Goal: Check status: Check status

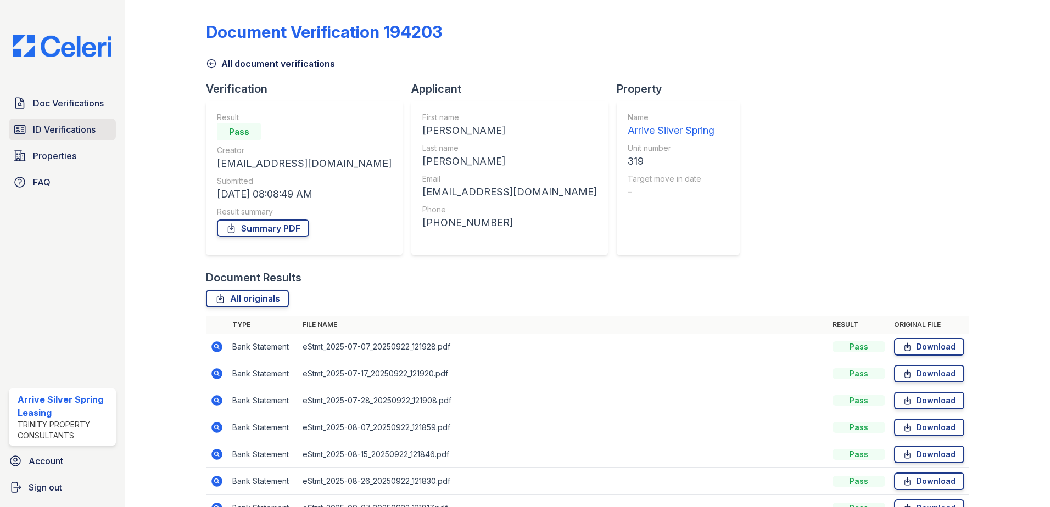
click at [71, 124] on span "ID Verifications" at bounding box center [64, 129] width 63 height 13
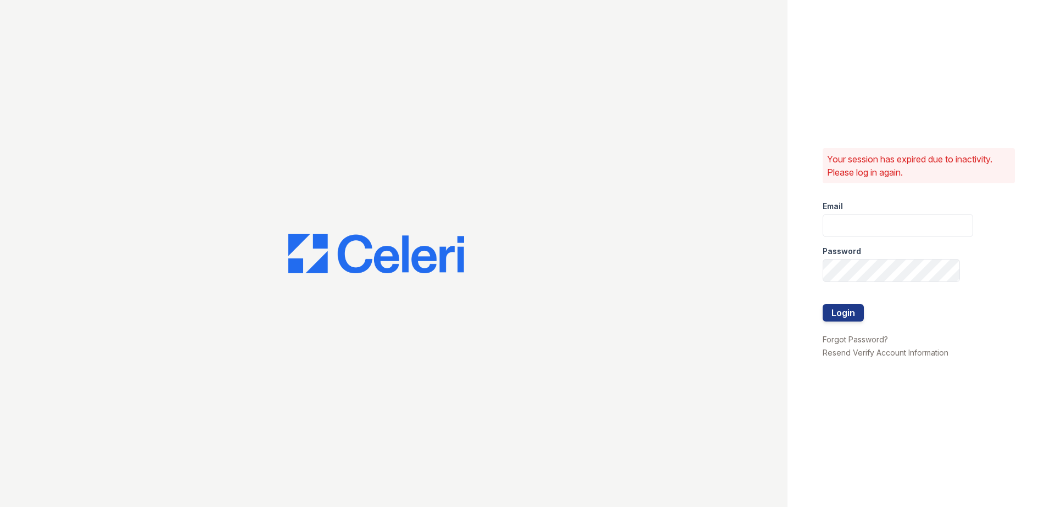
type input "arrivesilverspring@trinity-pm.com"
click at [837, 314] on button "Login" at bounding box center [842, 313] width 41 height 18
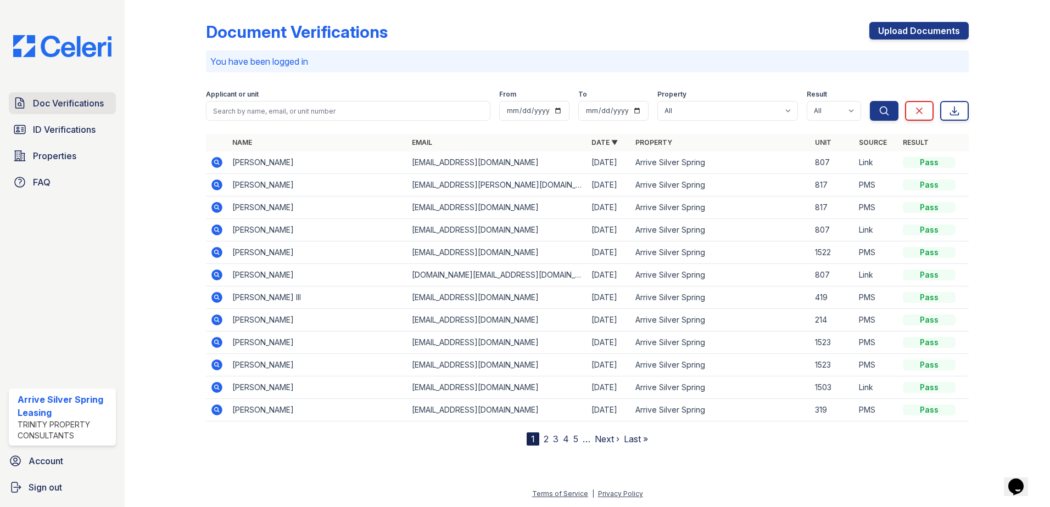
drag, startPoint x: 44, startPoint y: 104, endPoint x: 276, endPoint y: 122, distance: 231.9
click at [45, 104] on span "Doc Verifications" at bounding box center [68, 103] width 71 height 13
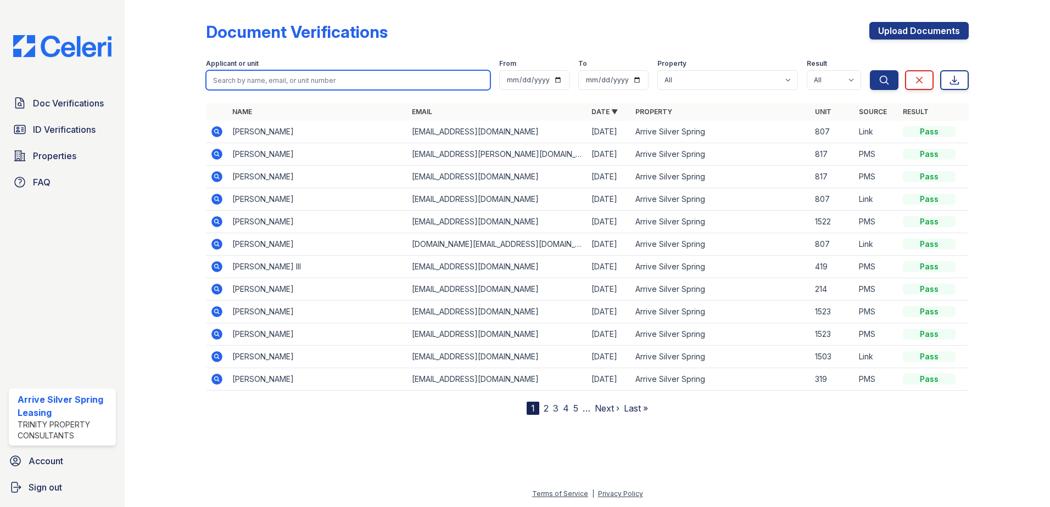
click at [294, 82] on input "search" at bounding box center [348, 80] width 284 height 20
type input "amos"
click at [870, 70] on button "Search" at bounding box center [884, 80] width 29 height 20
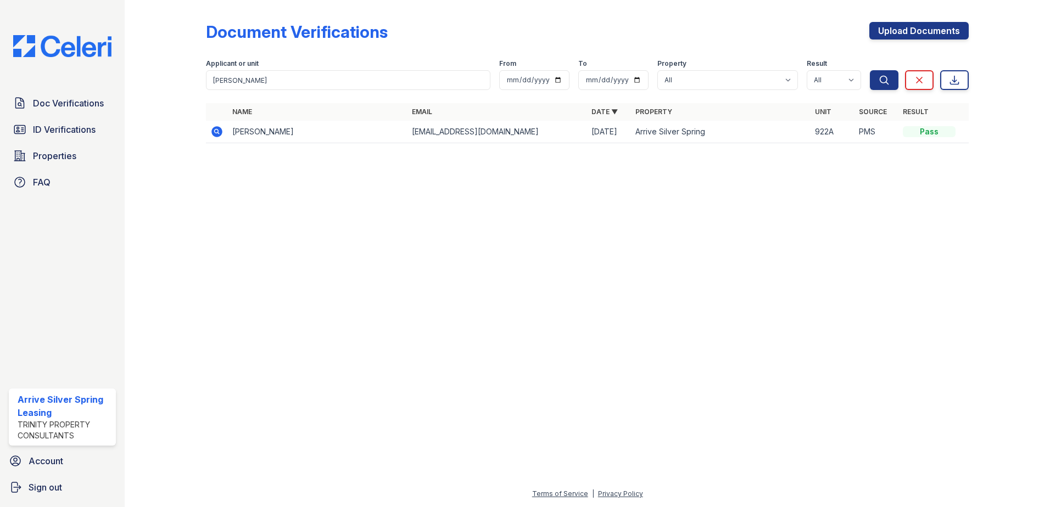
click at [221, 138] on icon at bounding box center [216, 131] width 13 height 13
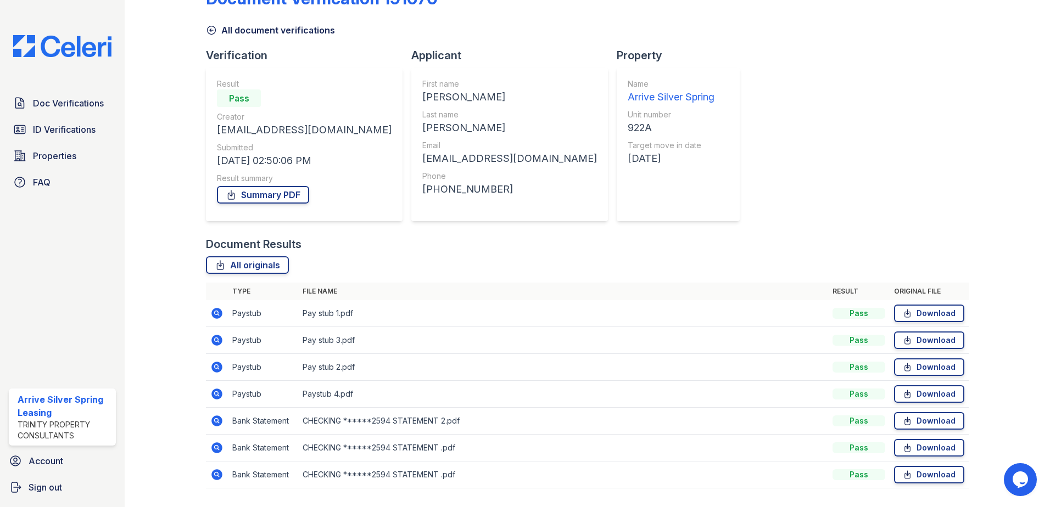
scroll to position [63, 0]
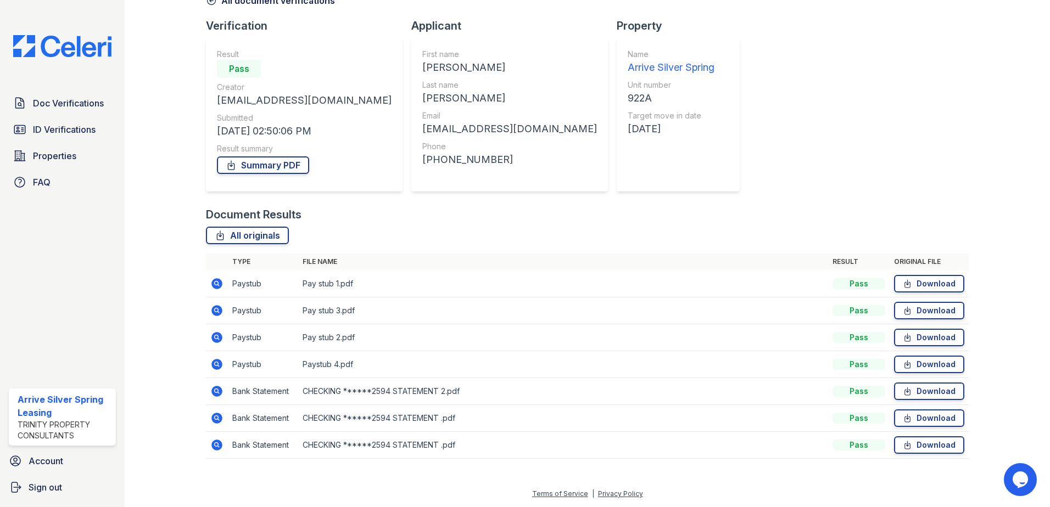
click at [217, 335] on icon at bounding box center [216, 337] width 13 height 13
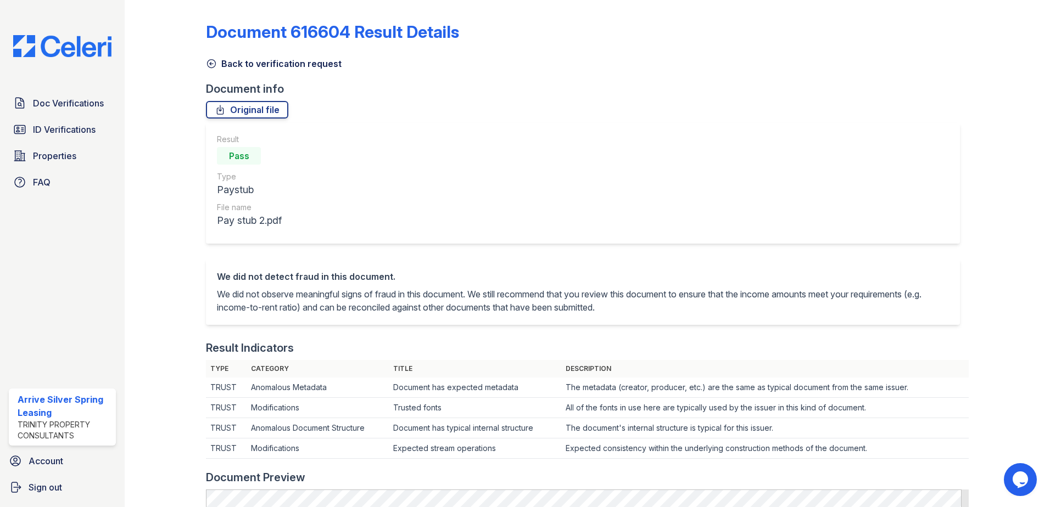
click at [212, 65] on icon at bounding box center [211, 63] width 11 height 11
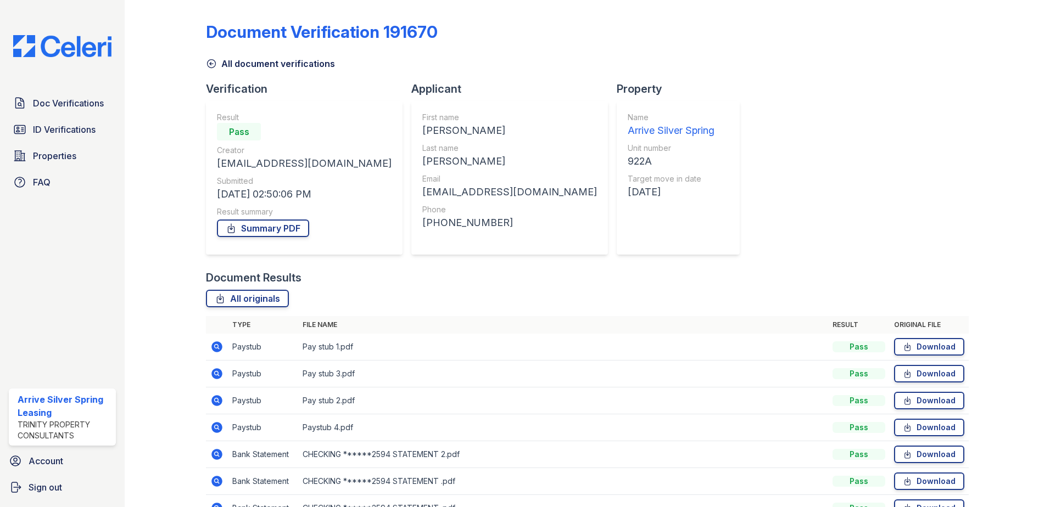
click at [217, 340] on icon at bounding box center [216, 346] width 13 height 13
click at [211, 374] on icon at bounding box center [216, 373] width 11 height 11
click at [216, 399] on icon at bounding box center [216, 400] width 13 height 13
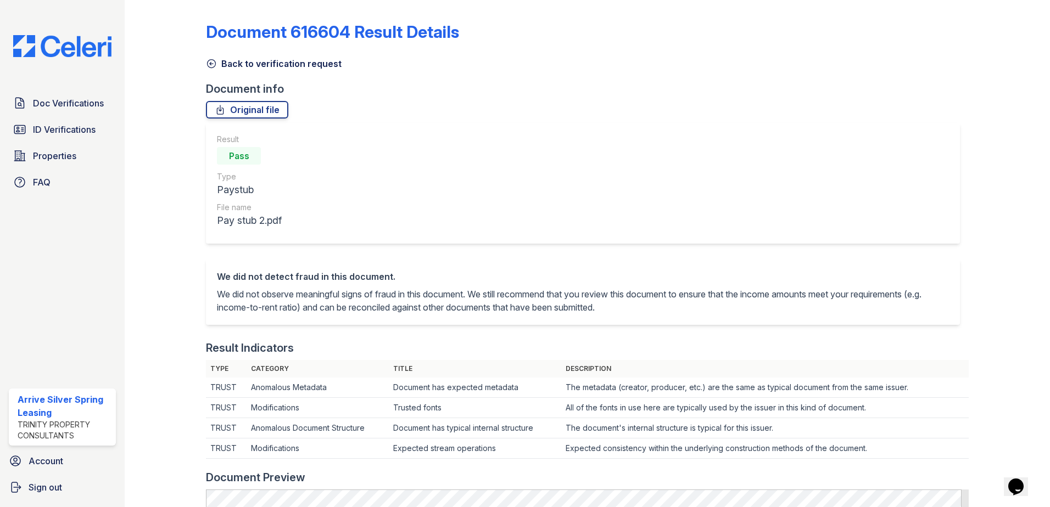
drag, startPoint x: 203, startPoint y: 66, endPoint x: 211, endPoint y: 68, distance: 7.9
click at [203, 66] on div at bounding box center [174, 500] width 64 height 993
click at [211, 68] on icon at bounding box center [212, 64] width 8 height 8
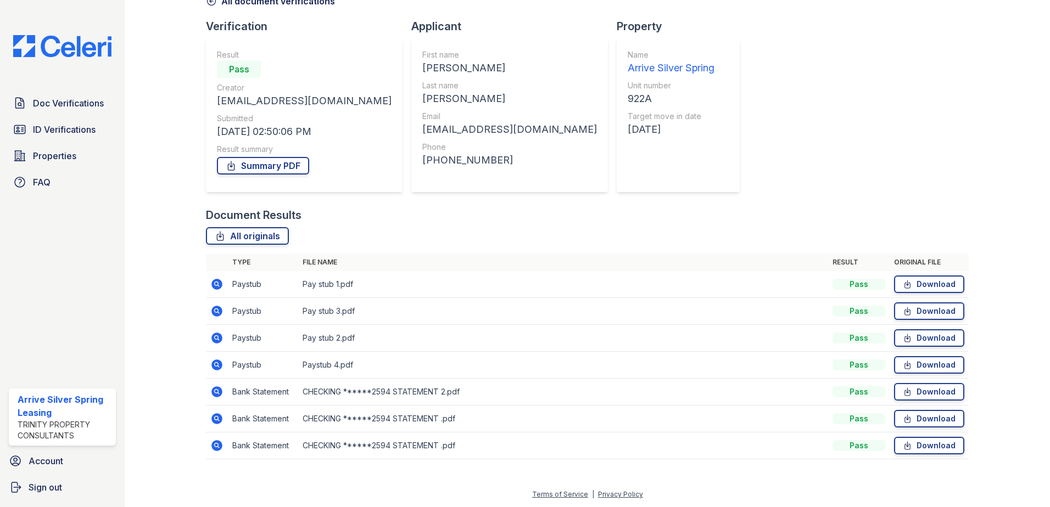
scroll to position [63, 0]
click at [217, 390] on icon at bounding box center [216, 391] width 13 height 13
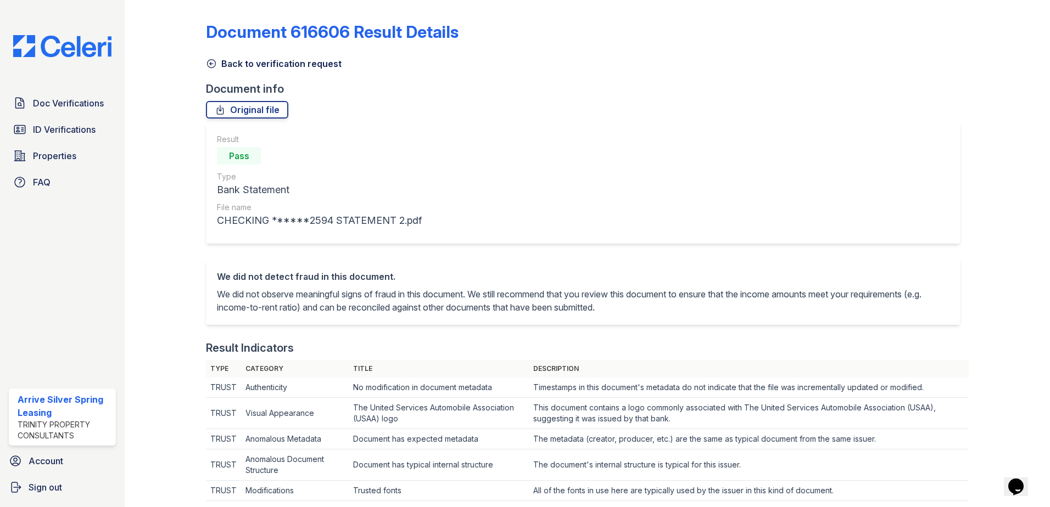
click at [206, 67] on icon at bounding box center [211, 63] width 11 height 11
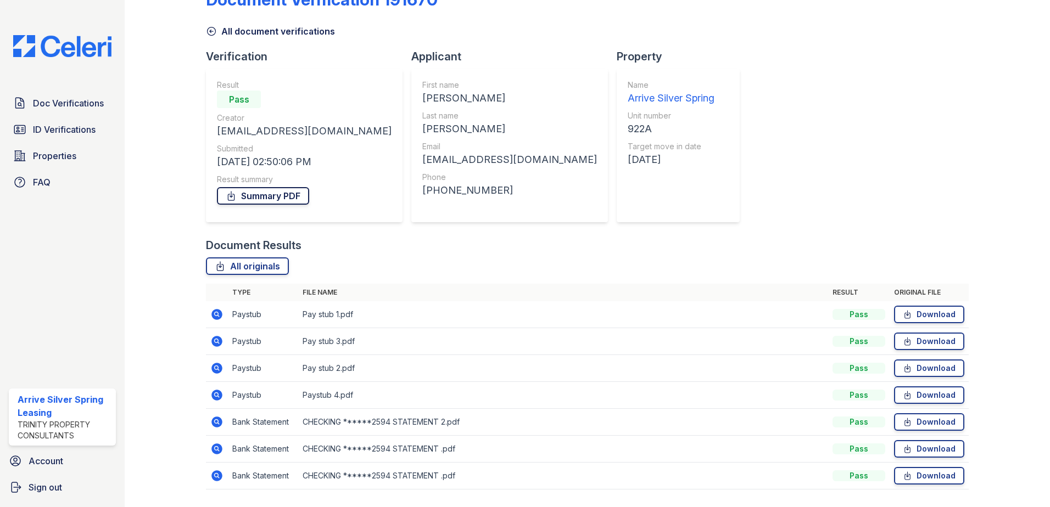
scroll to position [63, 0]
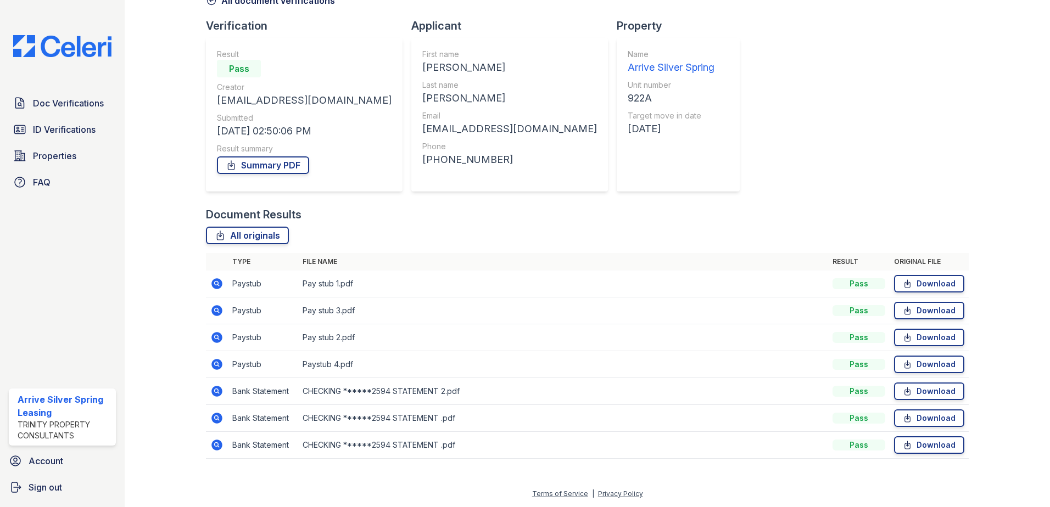
click at [215, 417] on icon at bounding box center [216, 417] width 3 height 3
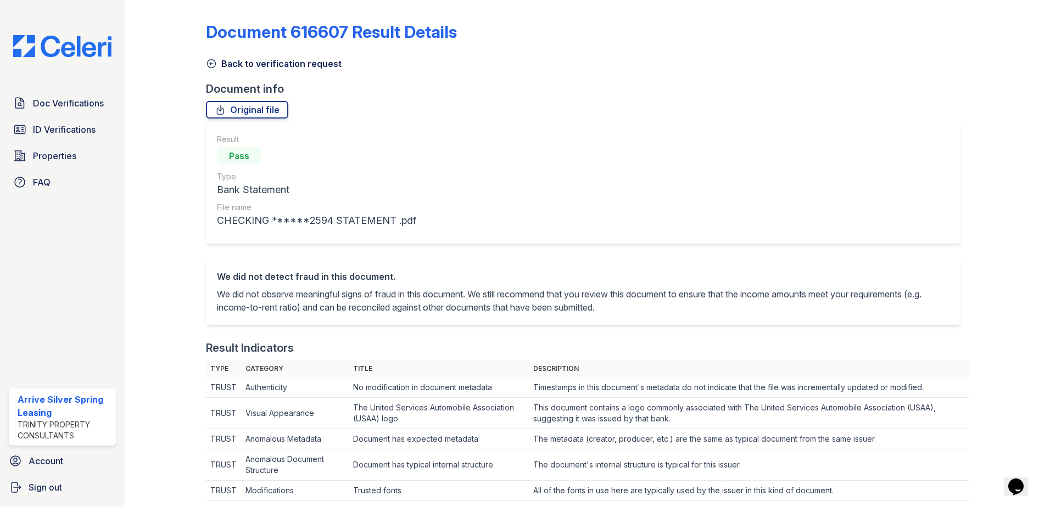
click at [210, 63] on icon at bounding box center [212, 64] width 8 height 8
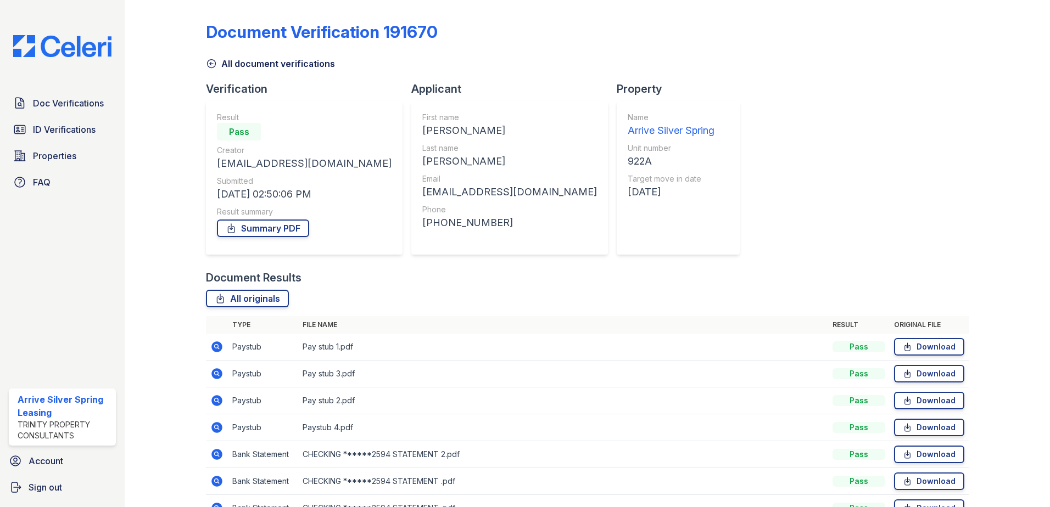
scroll to position [63, 0]
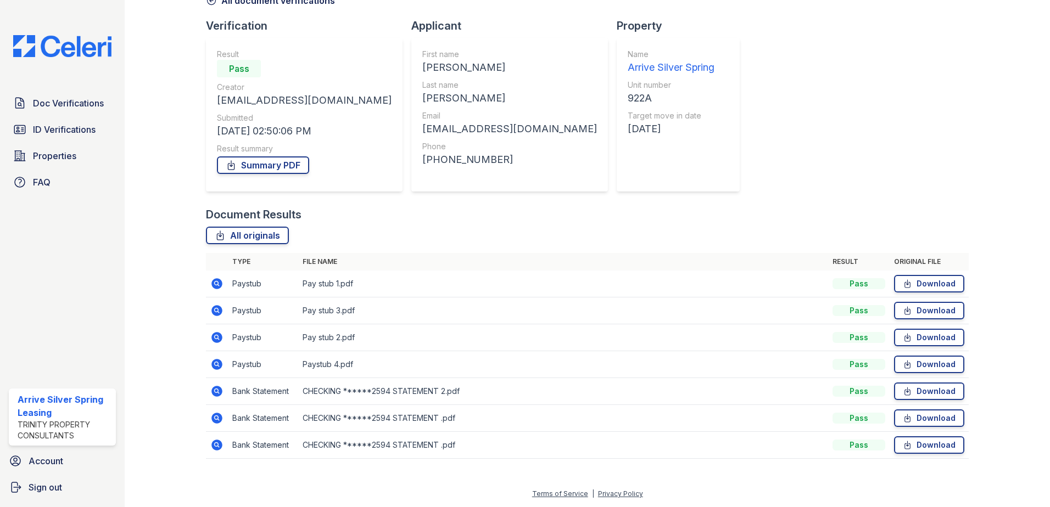
click at [215, 450] on icon at bounding box center [216, 445] width 11 height 11
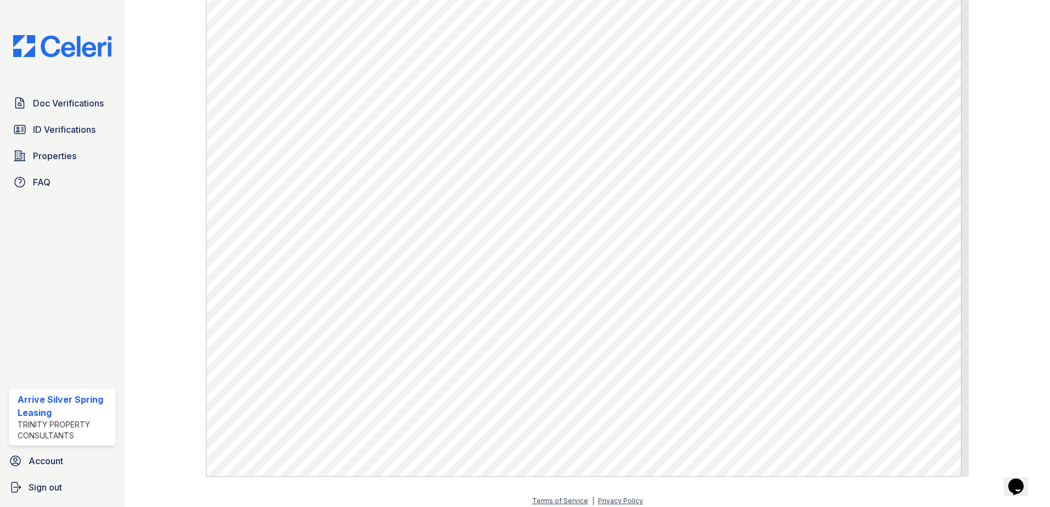
scroll to position [610, 0]
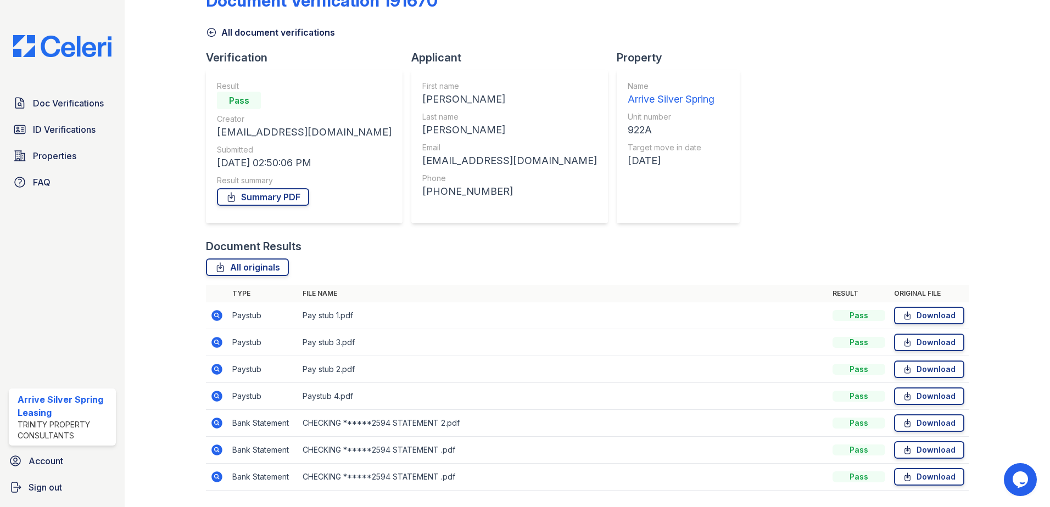
scroll to position [63, 0]
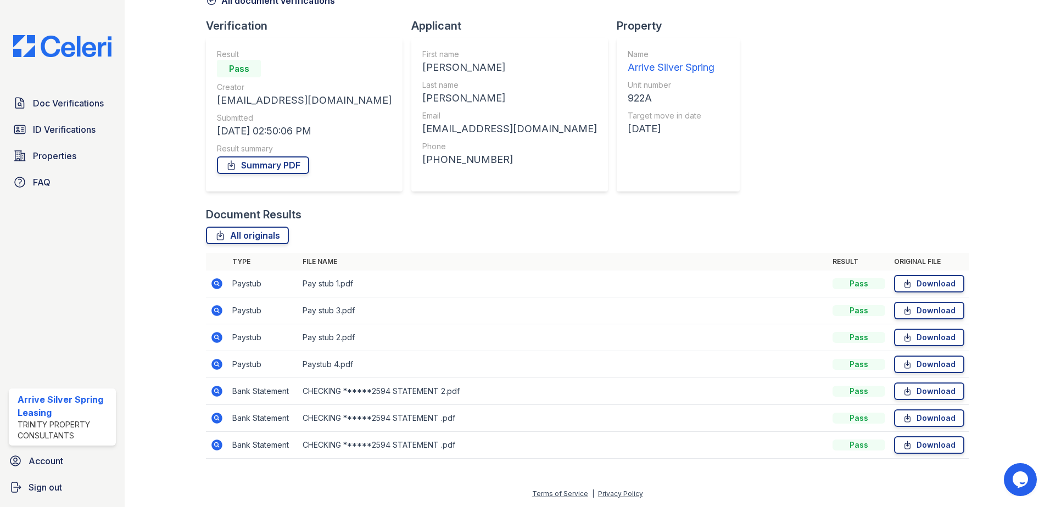
click at [216, 416] on icon at bounding box center [216, 418] width 13 height 13
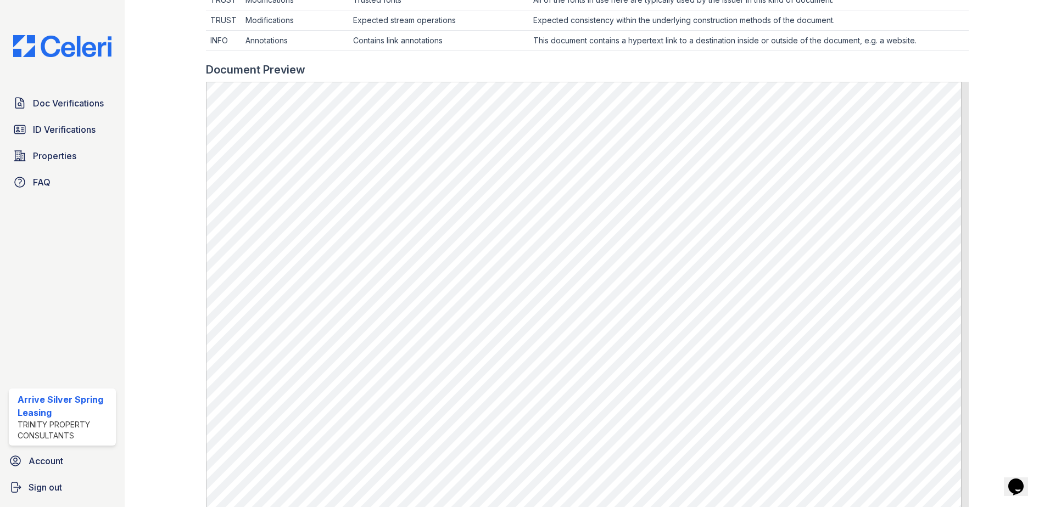
scroll to position [494, 0]
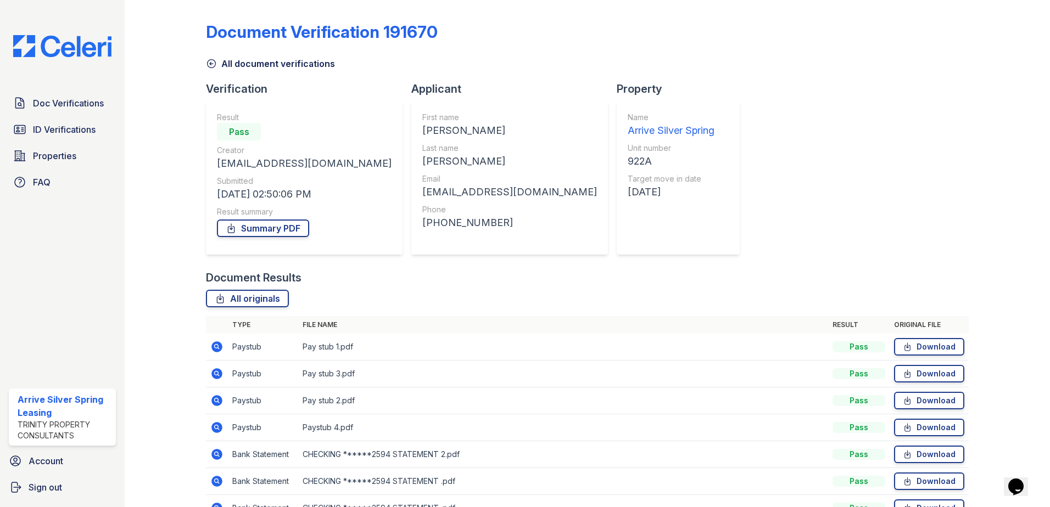
click at [214, 450] on icon at bounding box center [216, 454] width 13 height 13
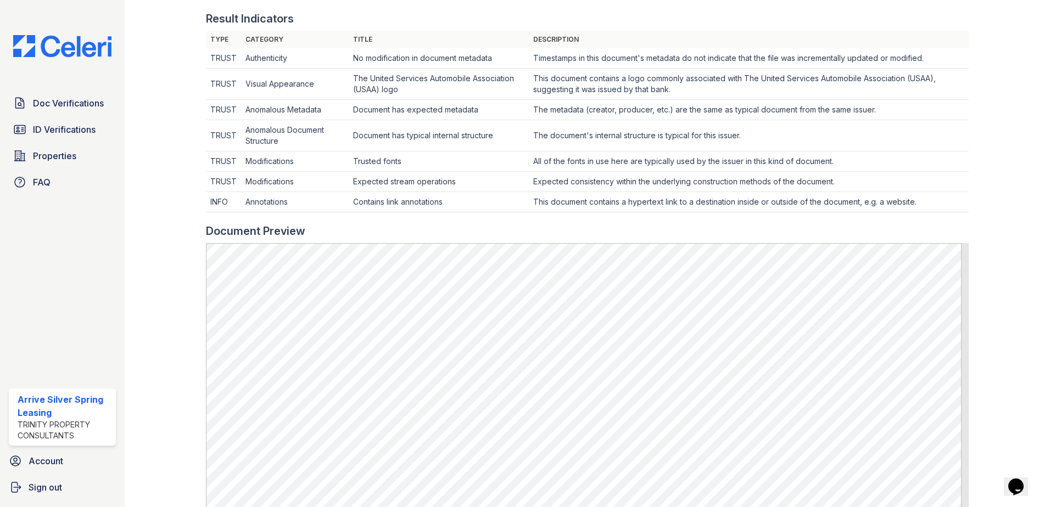
scroll to position [549, 0]
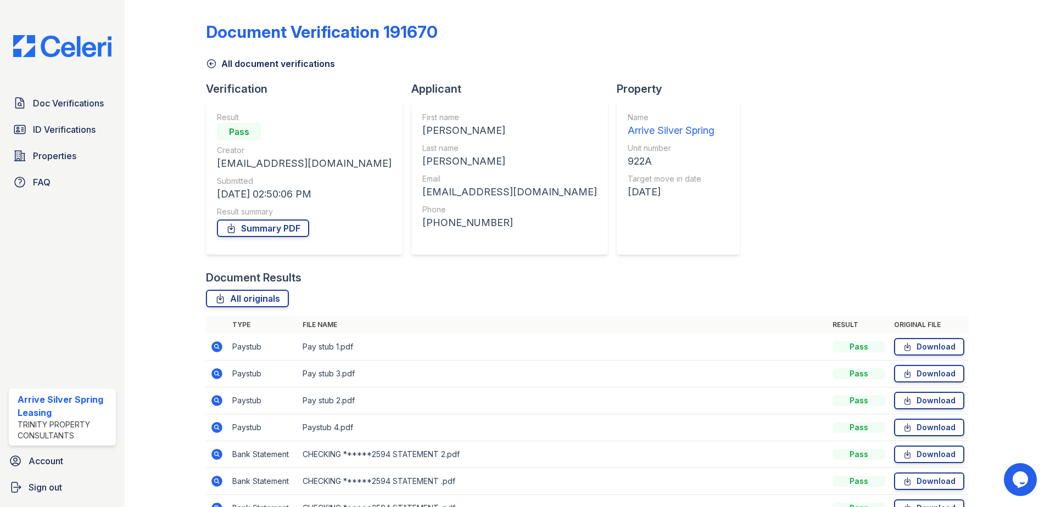
click at [217, 342] on icon at bounding box center [216, 346] width 11 height 11
click at [217, 397] on icon at bounding box center [216, 400] width 11 height 11
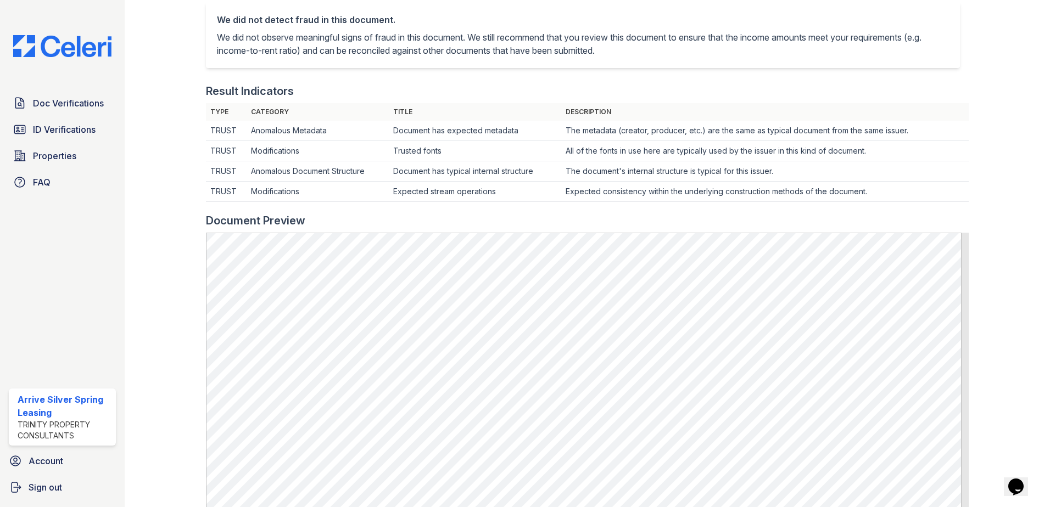
scroll to position [329, 0]
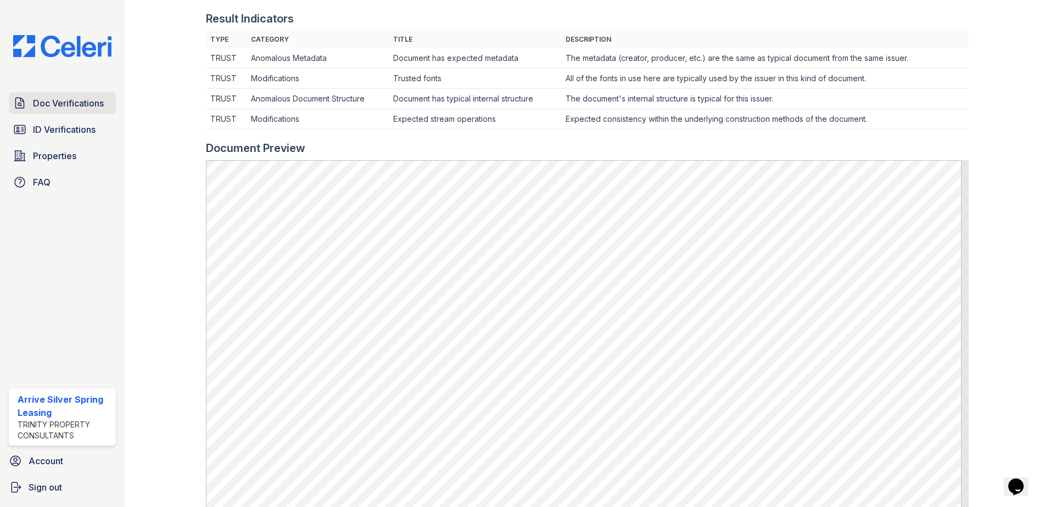
click at [47, 100] on span "Doc Verifications" at bounding box center [68, 103] width 71 height 13
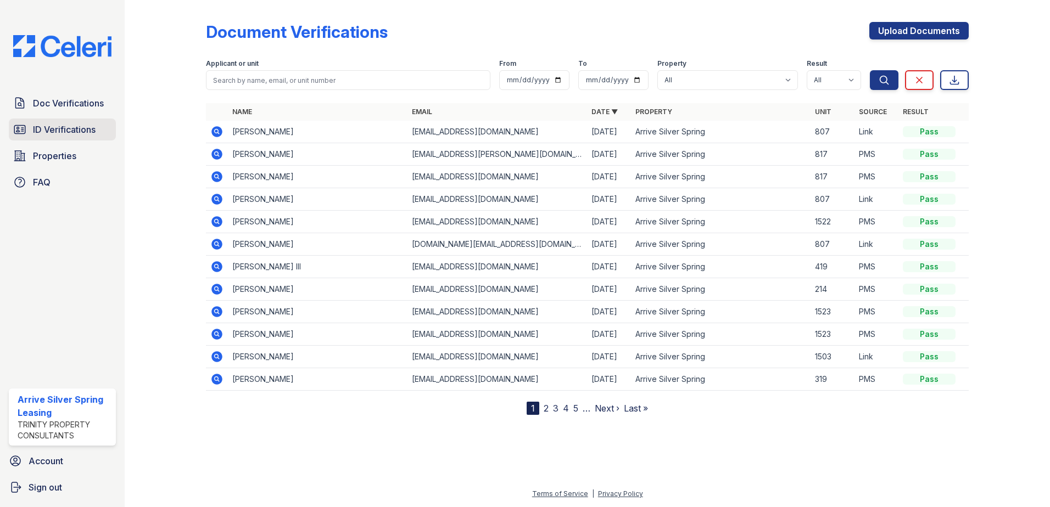
click at [44, 123] on span "ID Verifications" at bounding box center [64, 129] width 63 height 13
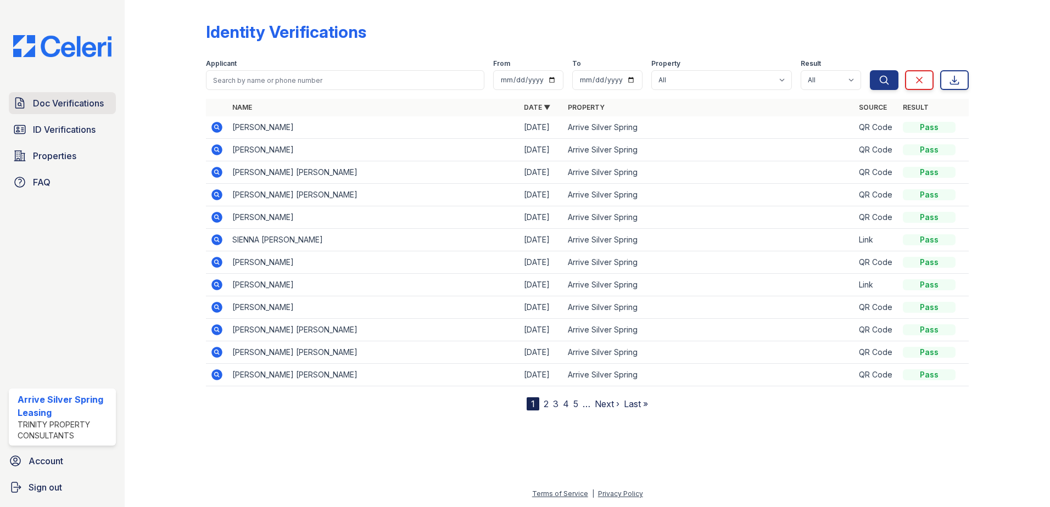
click at [22, 110] on icon at bounding box center [19, 103] width 13 height 13
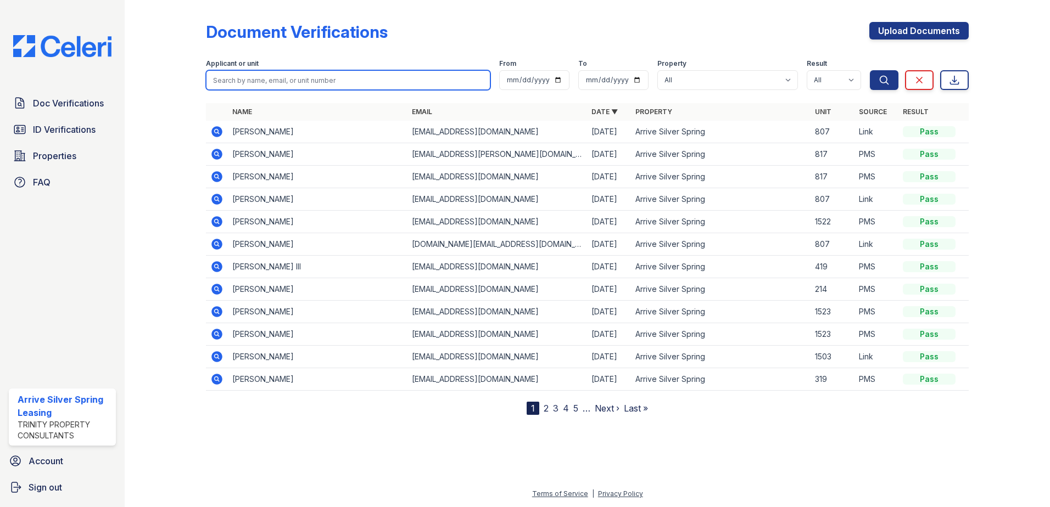
click at [278, 82] on input "search" at bounding box center [348, 80] width 284 height 20
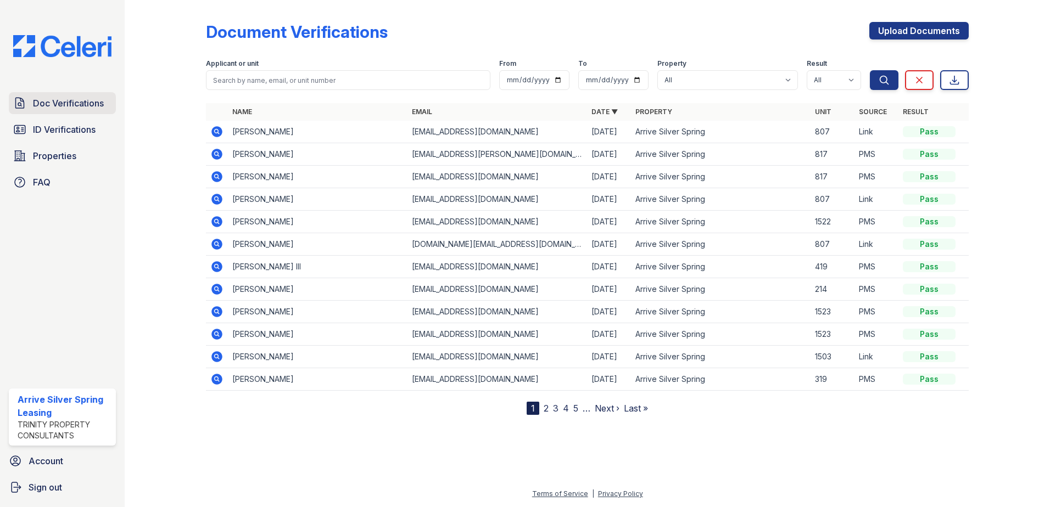
click at [36, 98] on span "Doc Verifications" at bounding box center [68, 103] width 71 height 13
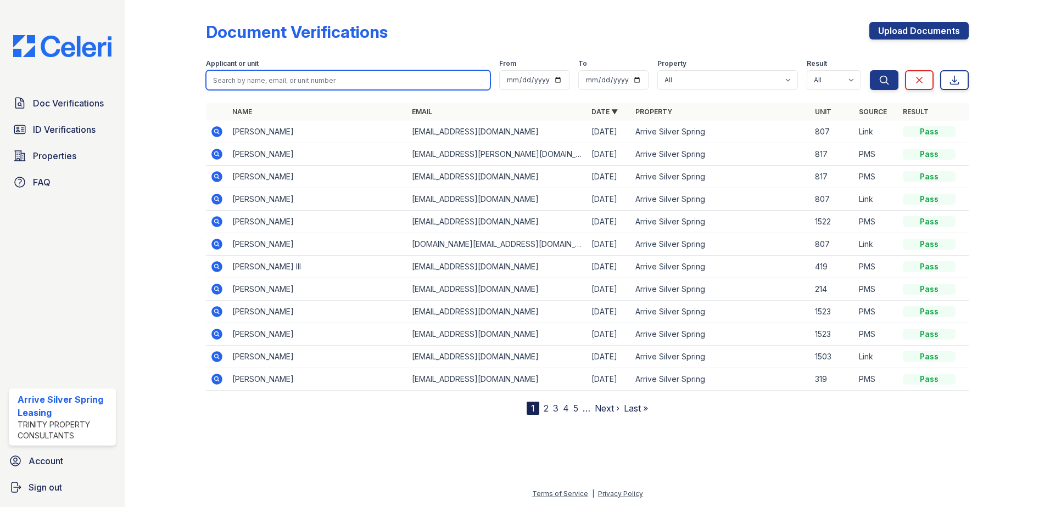
click at [229, 83] on input "search" at bounding box center [348, 80] width 284 height 20
type input "travis"
click at [870, 70] on button "Search" at bounding box center [884, 80] width 29 height 20
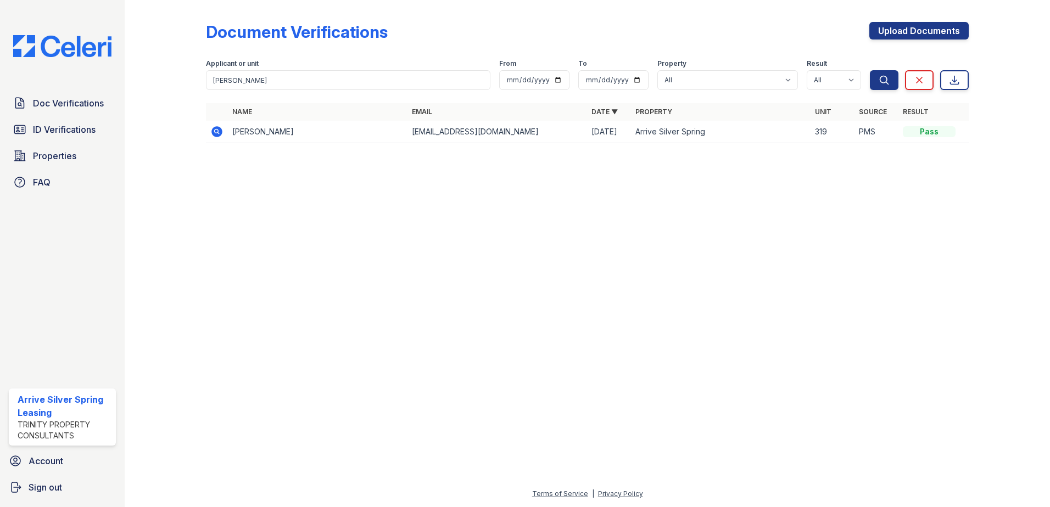
click at [215, 131] on icon at bounding box center [216, 131] width 3 height 3
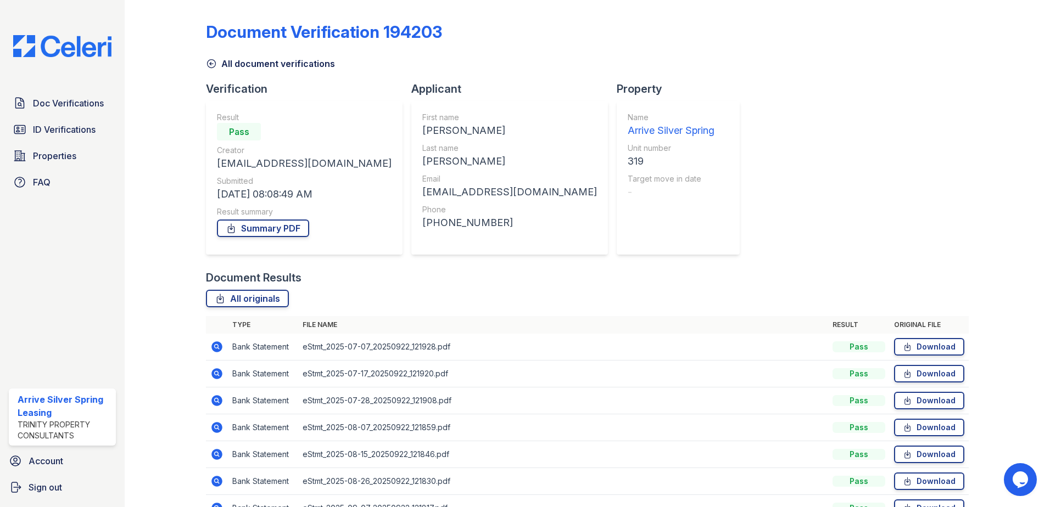
click at [288, 161] on div "[EMAIL_ADDRESS][DOMAIN_NAME]" at bounding box center [304, 163] width 175 height 15
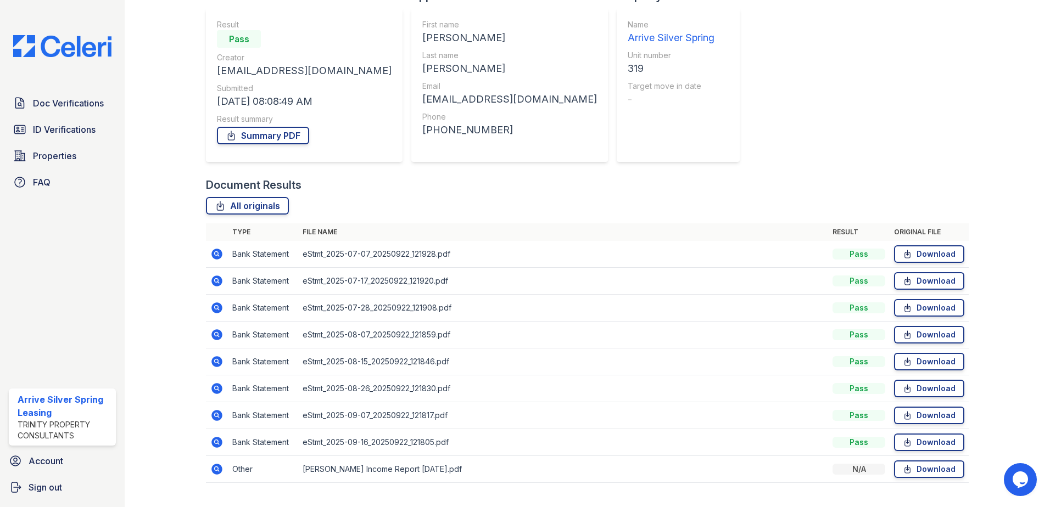
scroll to position [117, 0]
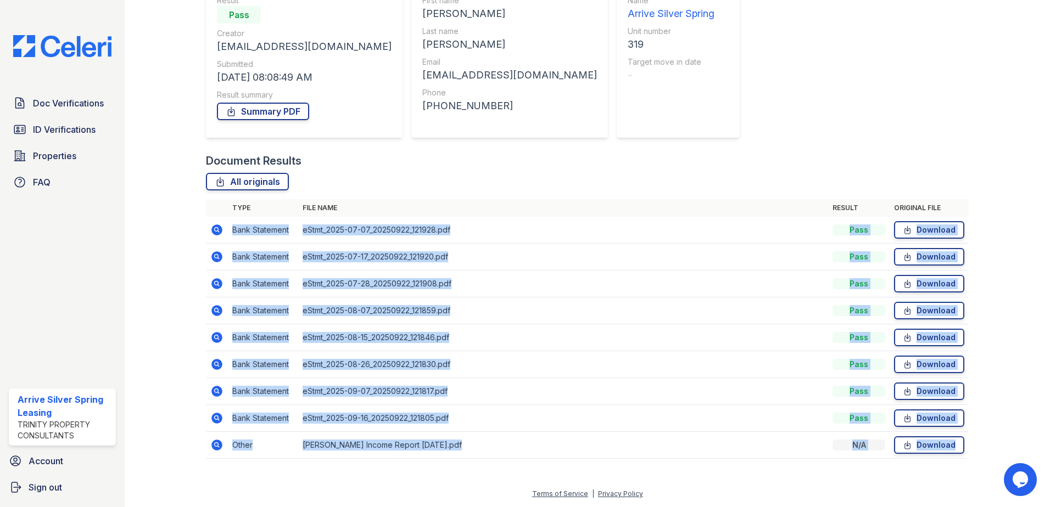
drag, startPoint x: 967, startPoint y: 453, endPoint x: 224, endPoint y: 231, distance: 775.4
click at [224, 231] on div "Document Verification 194203 All document verifications Verification Result Pas…" at bounding box center [587, 185] width 890 height 604
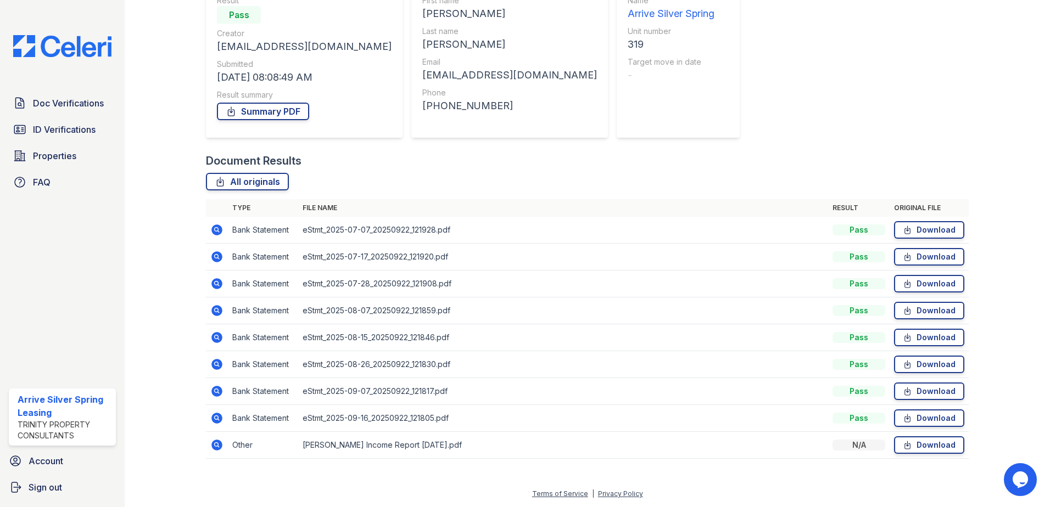
drag, startPoint x: 224, startPoint y: 231, endPoint x: 178, endPoint y: 195, distance: 57.5
click at [178, 195] on div at bounding box center [174, 178] width 64 height 582
drag, startPoint x: 958, startPoint y: 453, endPoint x: 229, endPoint y: 231, distance: 762.2
click at [229, 231] on tbody "Bank Statement eStmt_2025-07-07_20250922_121928.pdf Pass Download Bank Statemen…" at bounding box center [587, 338] width 763 height 242
drag, startPoint x: 229, startPoint y: 231, endPoint x: 186, endPoint y: 218, distance: 45.2
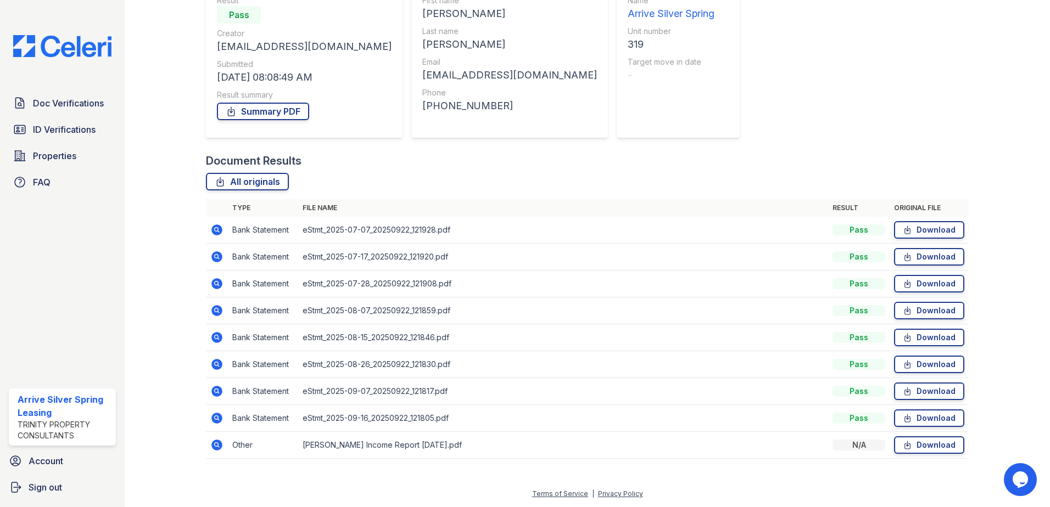
click at [186, 218] on div at bounding box center [174, 178] width 64 height 582
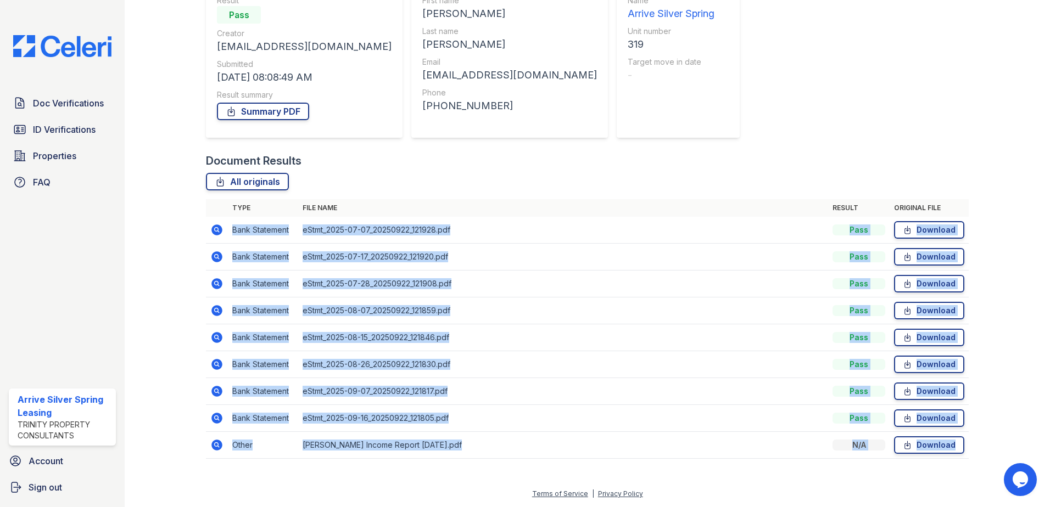
drag, startPoint x: 229, startPoint y: 226, endPoint x: 876, endPoint y: 477, distance: 693.9
click at [876, 477] on div "Document Verification 194203 All document verifications Verification Result Pas…" at bounding box center [587, 185] width 890 height 604
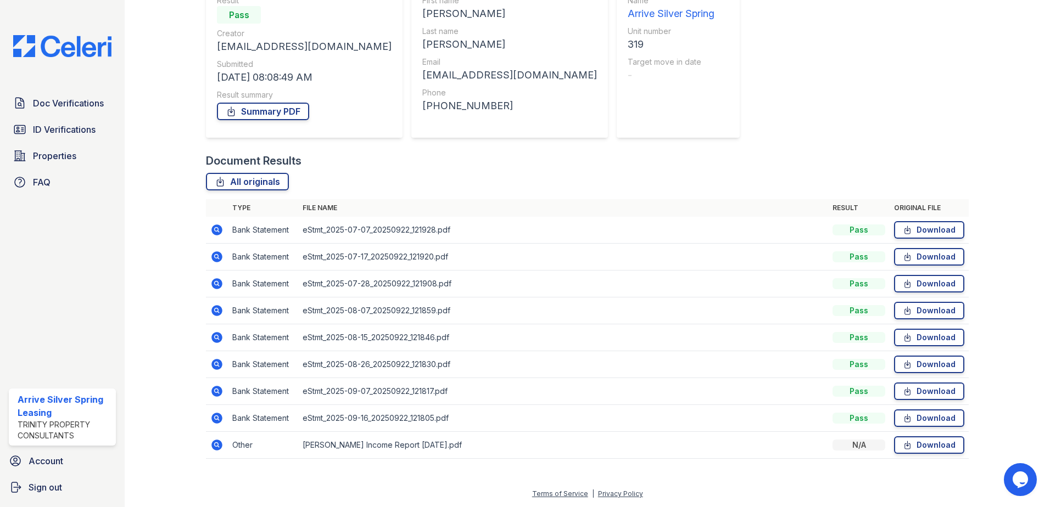
click at [210, 440] on icon at bounding box center [216, 445] width 13 height 13
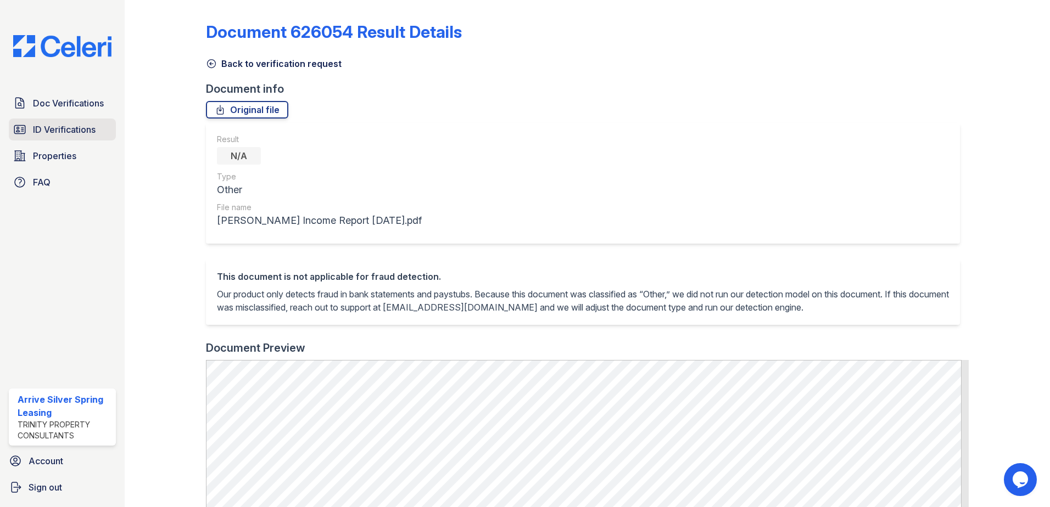
click at [91, 120] on link "ID Verifications" at bounding box center [62, 130] width 107 height 22
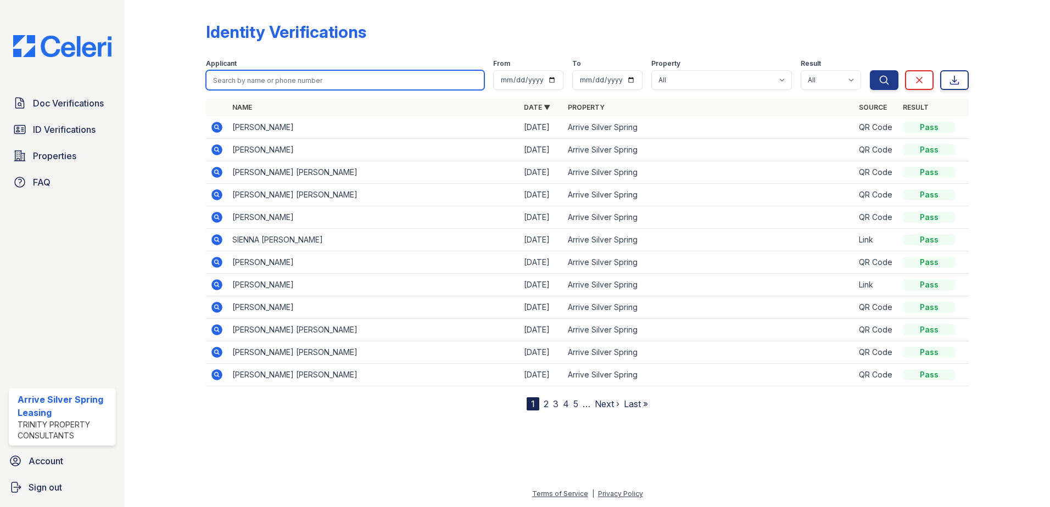
click at [300, 72] on input "search" at bounding box center [345, 80] width 278 height 20
type input "travis"
click at [870, 70] on button "Search" at bounding box center [884, 80] width 29 height 20
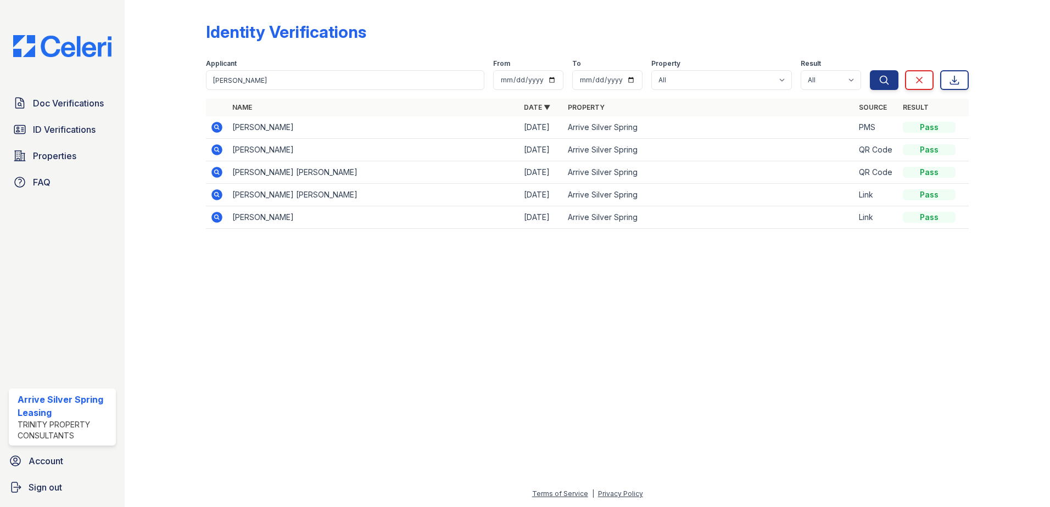
click at [215, 132] on icon at bounding box center [216, 127] width 11 height 11
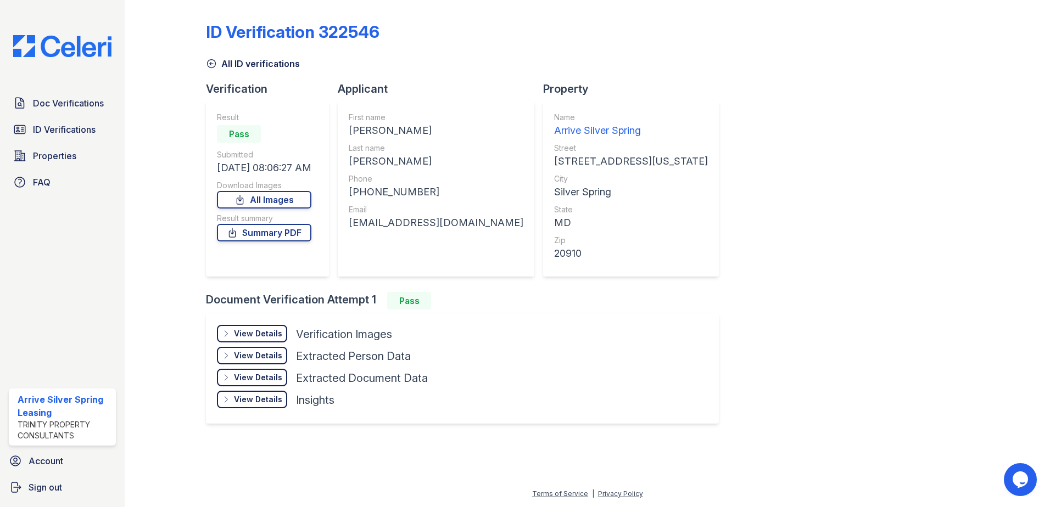
click at [245, 336] on div "View Details" at bounding box center [258, 333] width 48 height 11
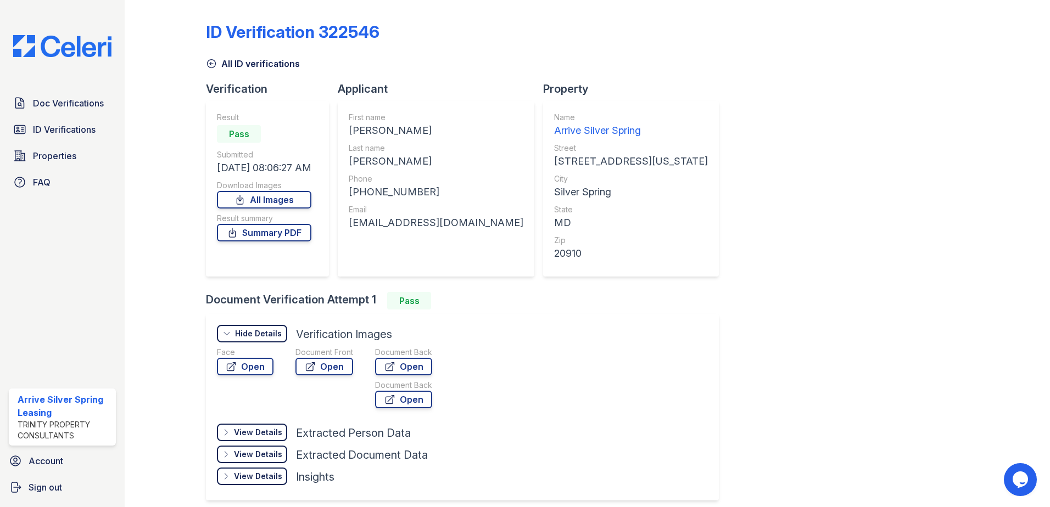
click at [245, 336] on div "Hide Details" at bounding box center [258, 333] width 47 height 11
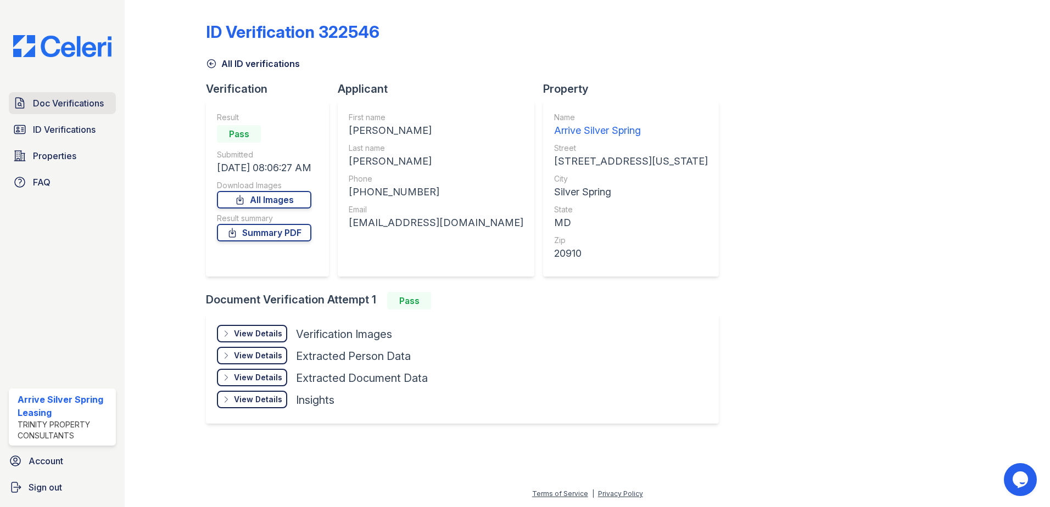
click at [65, 106] on span "Doc Verifications" at bounding box center [68, 103] width 71 height 13
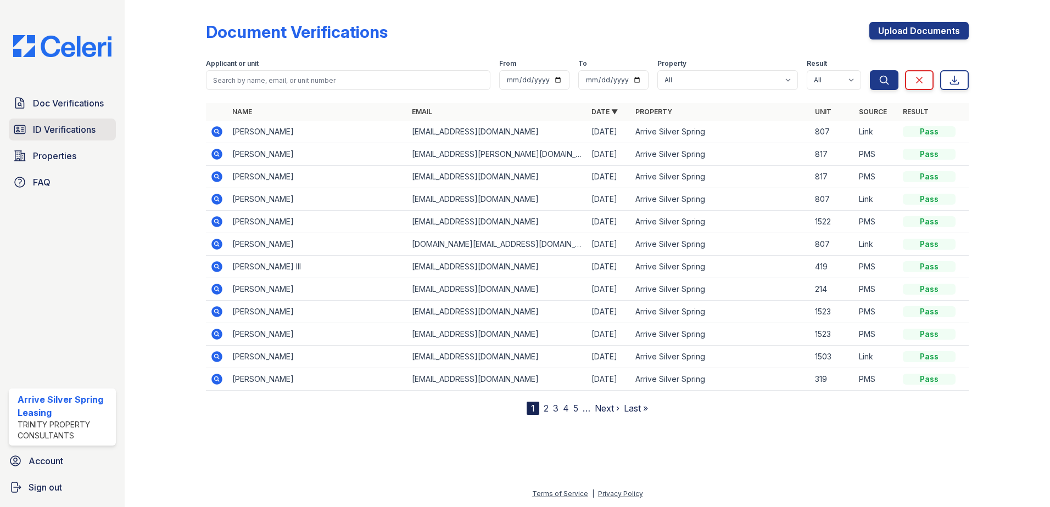
click at [44, 124] on span "ID Verifications" at bounding box center [64, 129] width 63 height 13
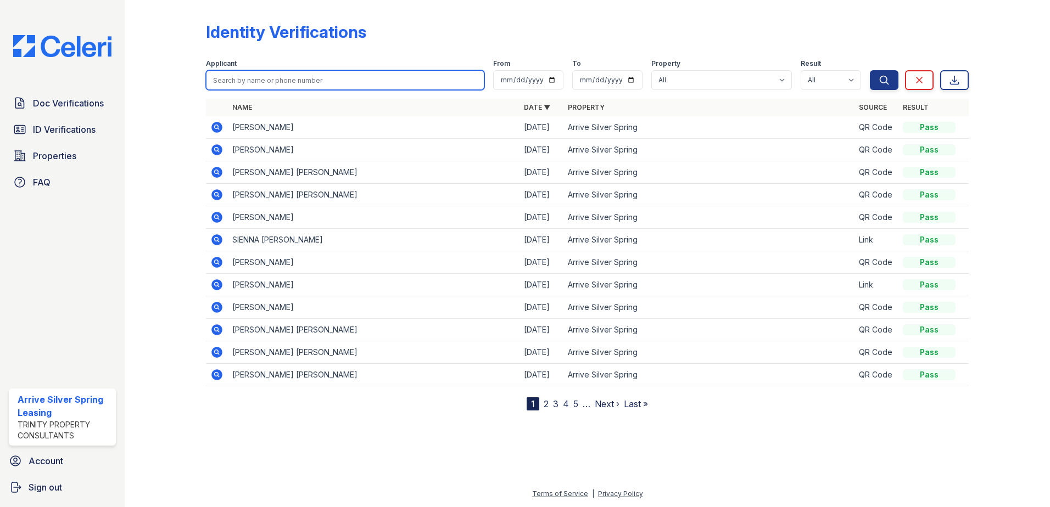
click at [328, 77] on input "search" at bounding box center [345, 80] width 278 height 20
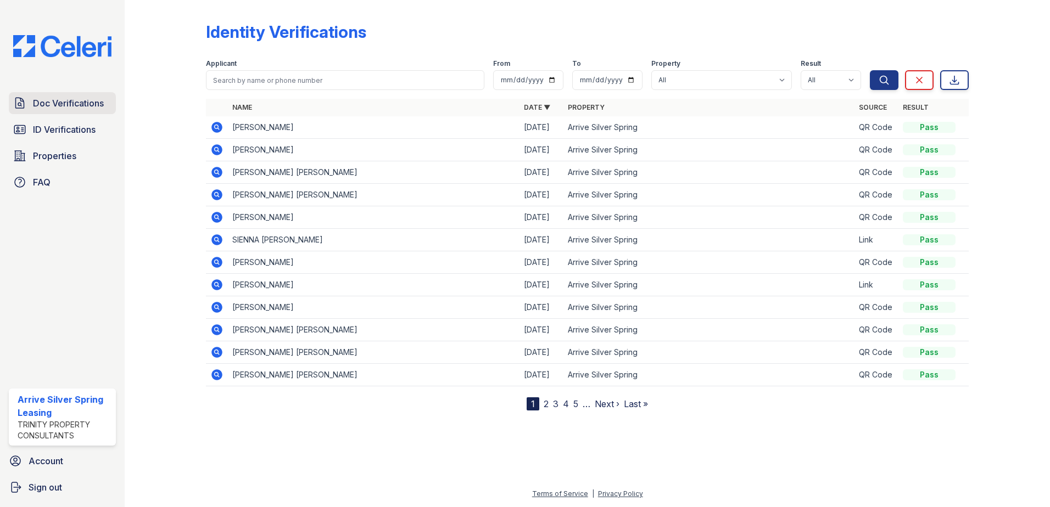
click at [39, 111] on link "Doc Verifications" at bounding box center [62, 103] width 107 height 22
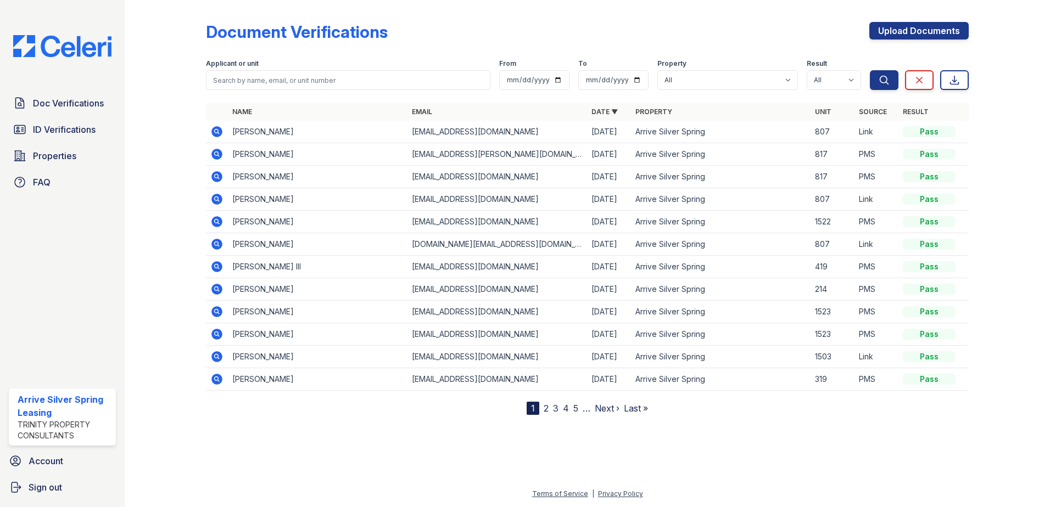
drag, startPoint x: 277, startPoint y: 59, endPoint x: 274, endPoint y: 79, distance: 19.4
click at [277, 66] on div "Applicant or unit" at bounding box center [348, 64] width 284 height 11
click at [218, 380] on icon at bounding box center [216, 379] width 13 height 13
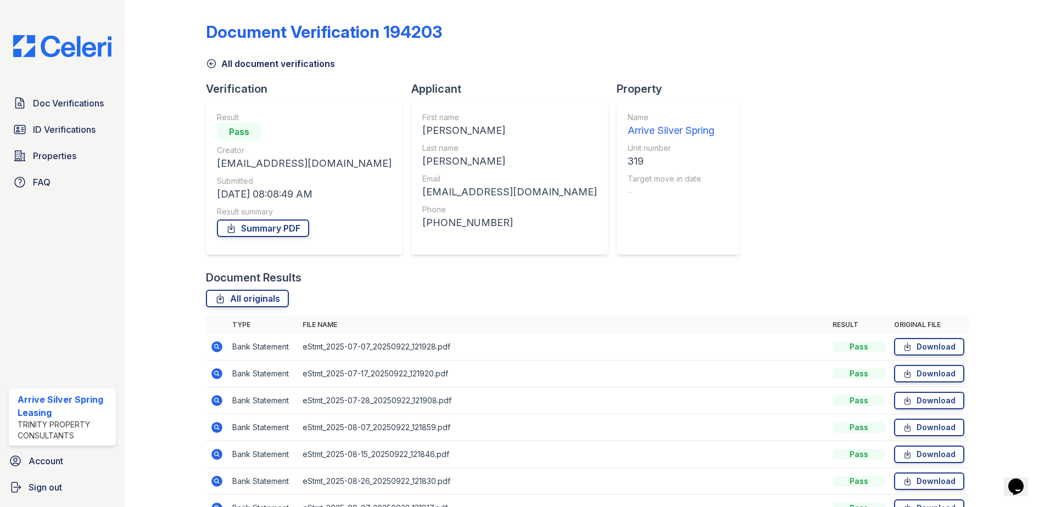
scroll to position [117, 0]
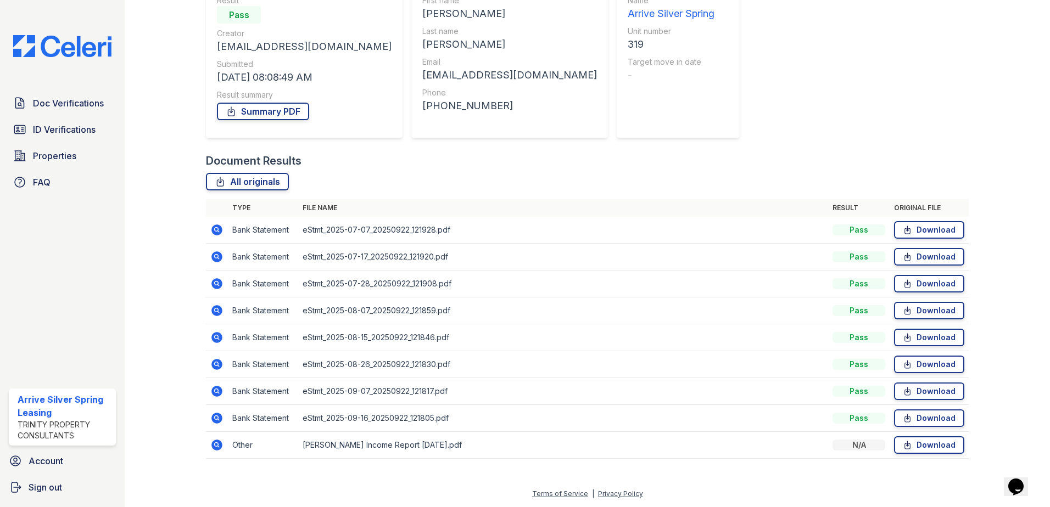
click at [869, 175] on div "All originals" at bounding box center [587, 182] width 763 height 18
click at [22, 135] on icon at bounding box center [19, 129] width 13 height 13
